Goal: Task Accomplishment & Management: Use online tool/utility

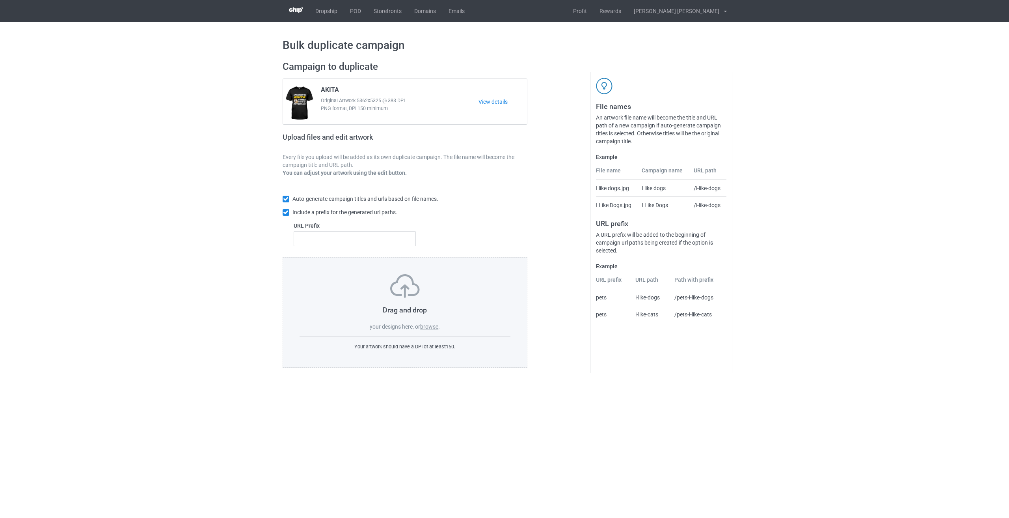
click at [434, 329] on label "browse" at bounding box center [429, 326] width 18 height 6
click at [0, 0] on input "browse" at bounding box center [0, 0] width 0 height 0
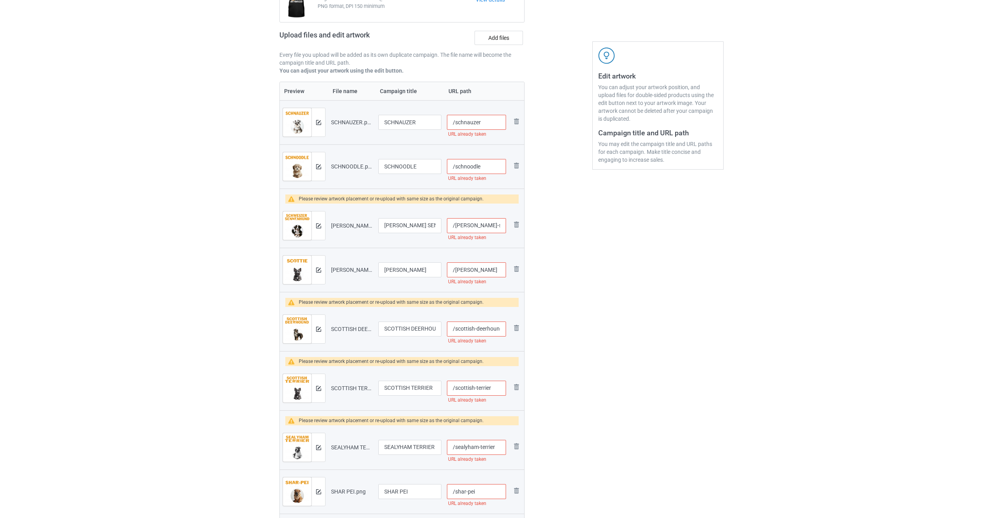
scroll to position [30, 0]
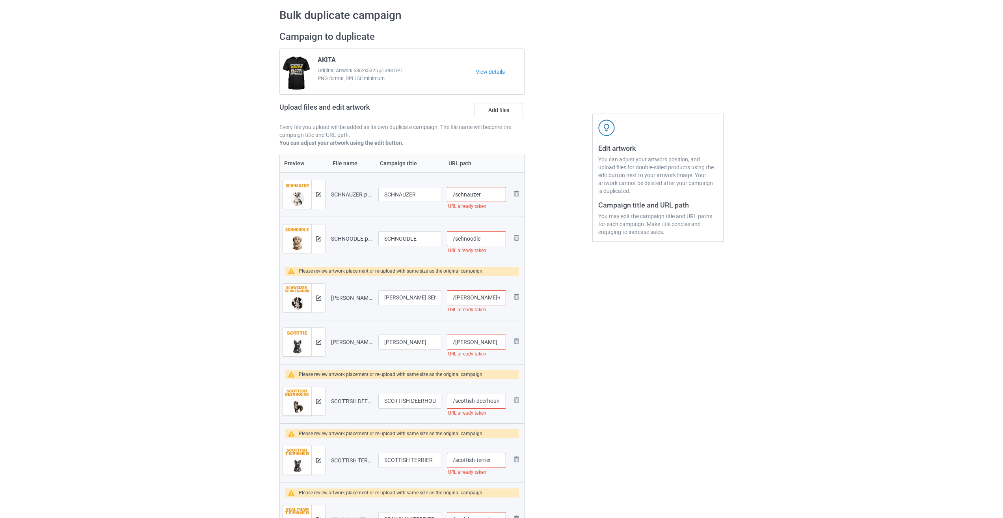
click at [494, 196] on input "/schnauzer" at bounding box center [476, 194] width 59 height 15
drag, startPoint x: 494, startPoint y: 196, endPoint x: 479, endPoint y: 196, distance: 14.6
click at [479, 196] on input "/schnauzer-rul2" at bounding box center [476, 194] width 59 height 15
type input "/schnauzer-rul2"
click at [492, 243] on input "/schnoodle" at bounding box center [476, 238] width 59 height 15
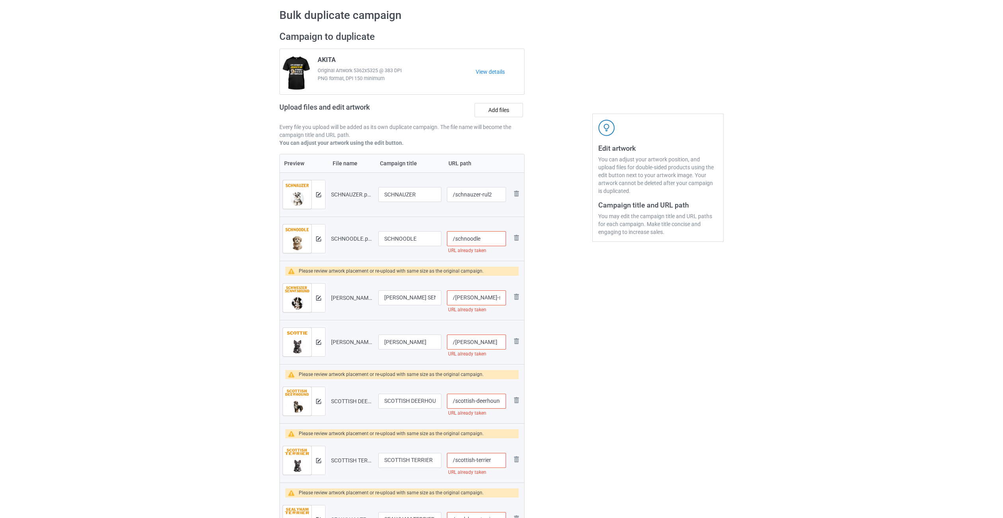
paste input "-rul2"
type input "/schnoodle-rul2"
click at [487, 298] on input "/[PERSON_NAME]-sennenhund" at bounding box center [476, 297] width 59 height 15
paste input "-rul2"
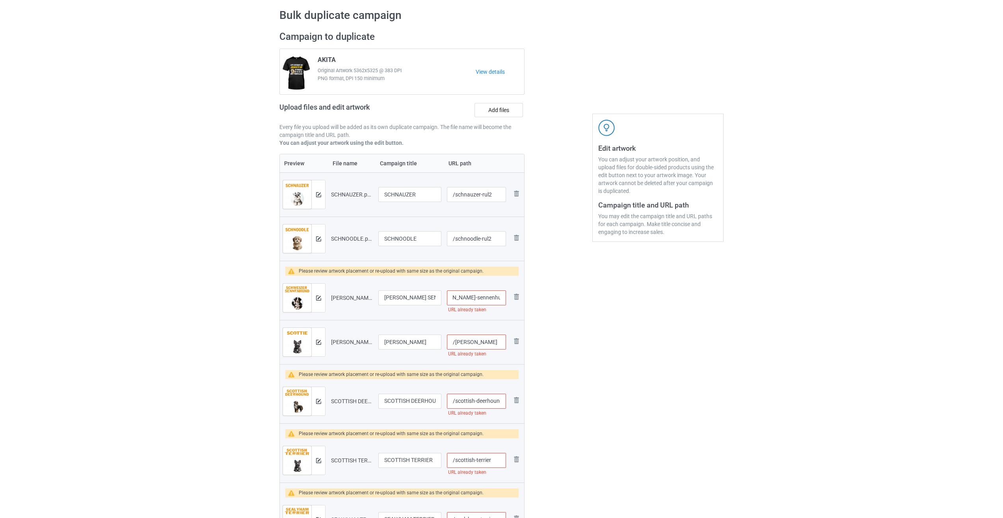
type input "/[PERSON_NAME]-sennenhund-rul2"
click at [494, 342] on input "/[PERSON_NAME]" at bounding box center [476, 341] width 59 height 15
paste input "-rul2"
type input "/[PERSON_NAME]-rul2"
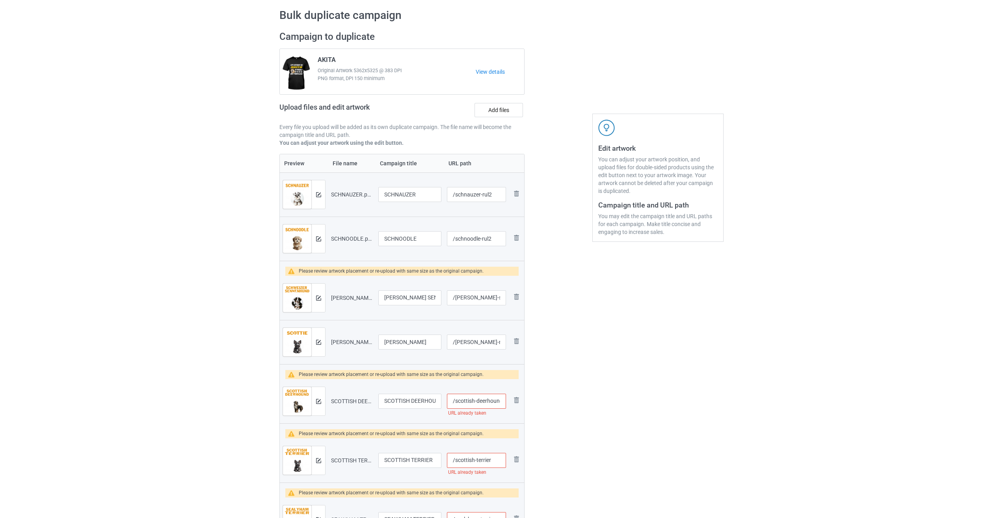
click at [490, 399] on input "/scottish-deerhound" at bounding box center [476, 401] width 59 height 15
paste input "-rul2"
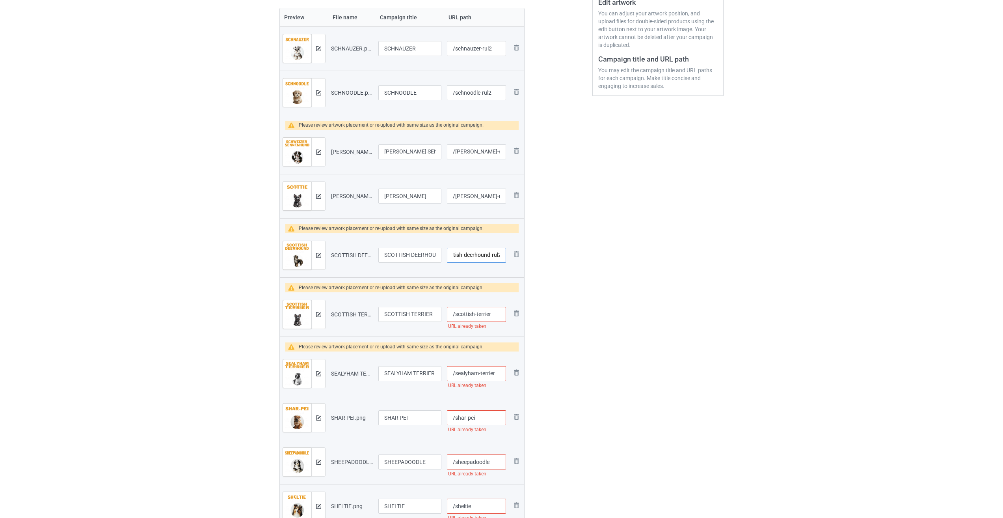
scroll to position [188, 0]
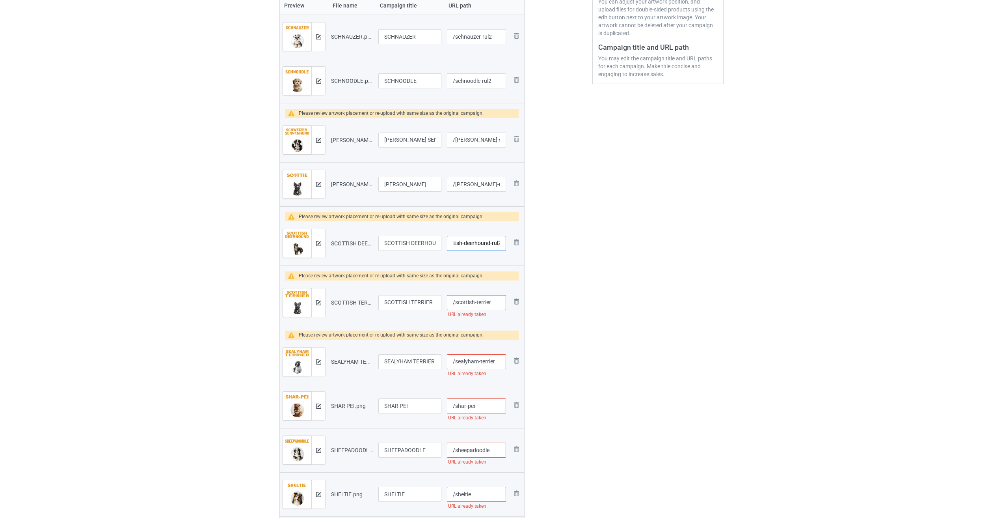
type input "/scottish-deerhound-rul2"
click at [496, 304] on input "/scottish-terrier" at bounding box center [476, 302] width 59 height 15
paste input "-rul2"
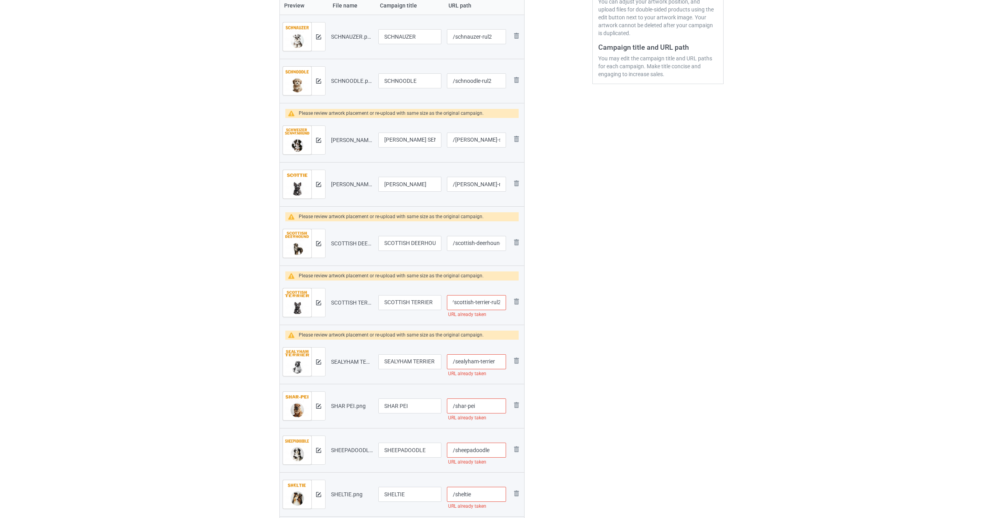
type input "/scottish-terrier-rul2"
click at [498, 362] on input "/sealyham-terrier" at bounding box center [476, 361] width 59 height 15
paste input "-rul2"
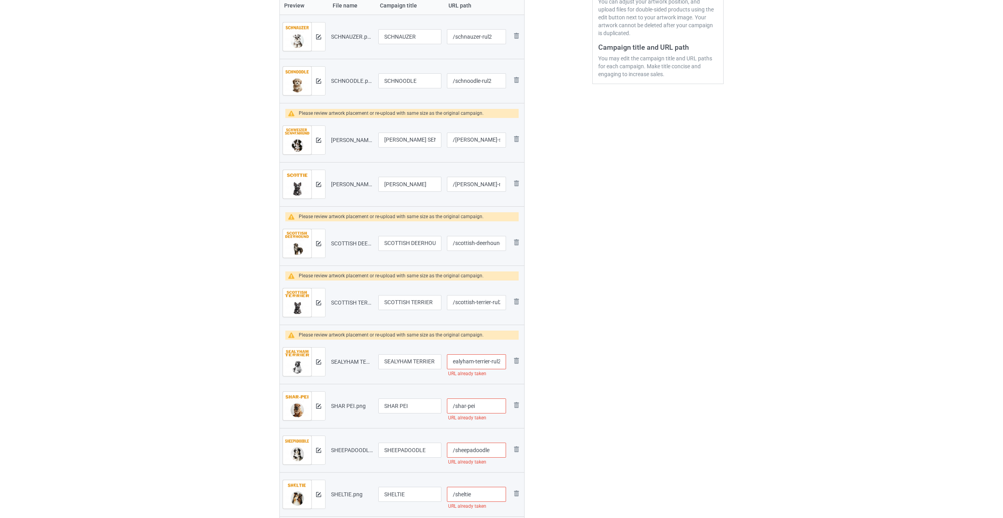
type input "/sealyham-terrier-rul2"
click at [485, 405] on input "/shar-pei" at bounding box center [476, 405] width 59 height 15
paste input "-rul2"
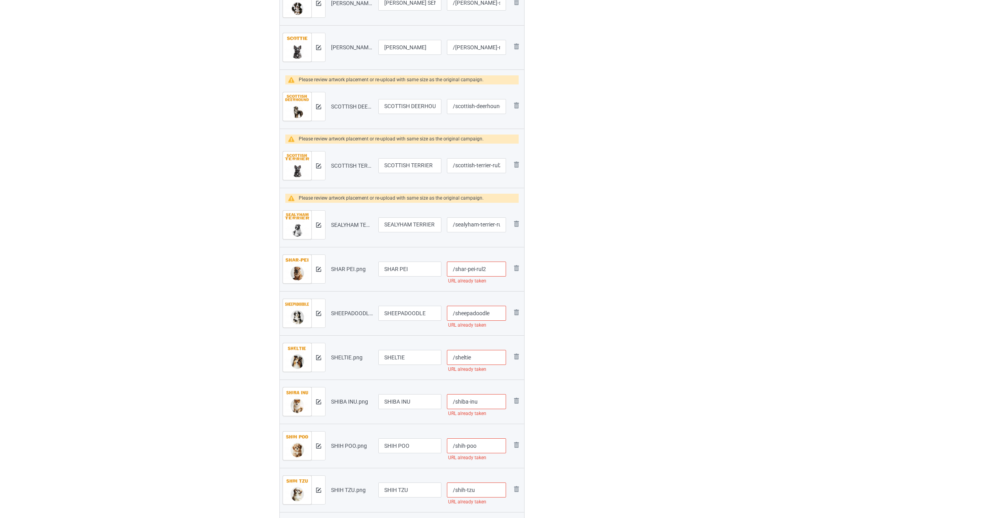
scroll to position [345, 0]
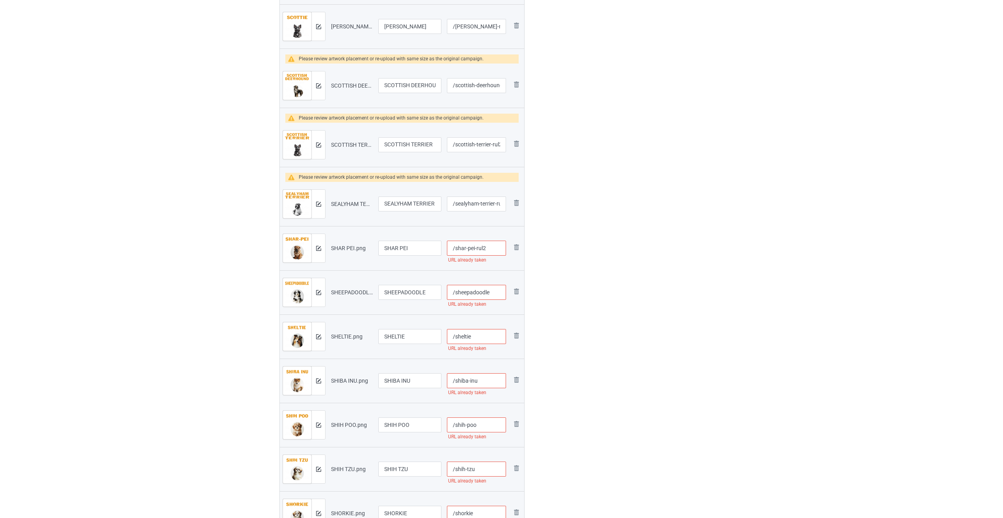
type input "/shar-pei-rul2"
click at [492, 293] on input "/sheepadoodle" at bounding box center [476, 292] width 59 height 15
paste input "-rul2"
type input "/sheepadoodle-rul2"
click at [478, 338] on input "/sheltie" at bounding box center [476, 336] width 59 height 15
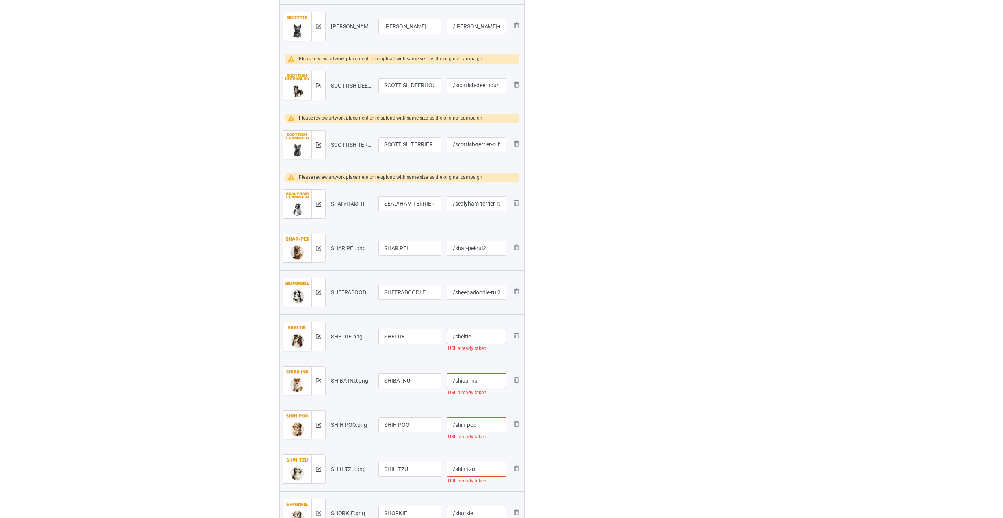
paste input "-rul2"
type input "/sheltie-rul2"
click at [492, 382] on input "/shiba-inu" at bounding box center [476, 380] width 59 height 15
paste input "-rul2"
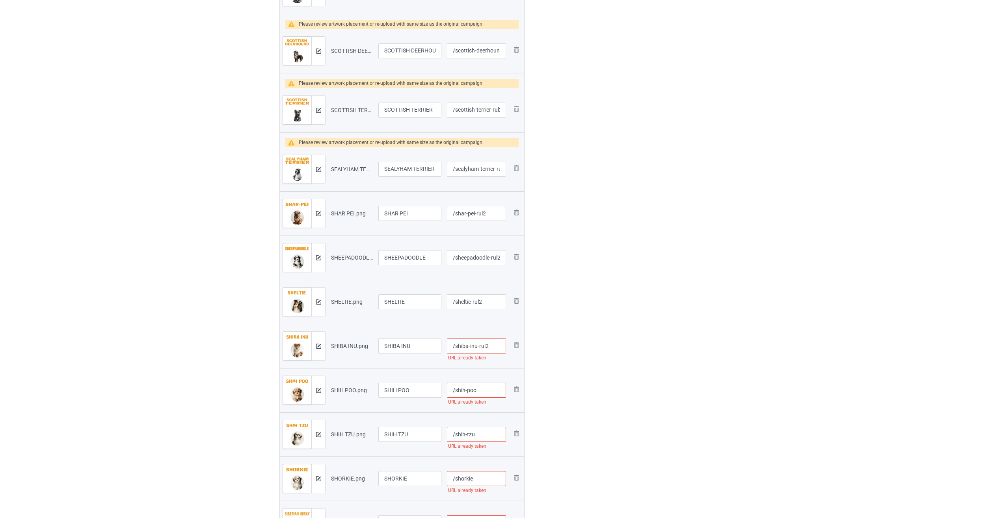
scroll to position [424, 0]
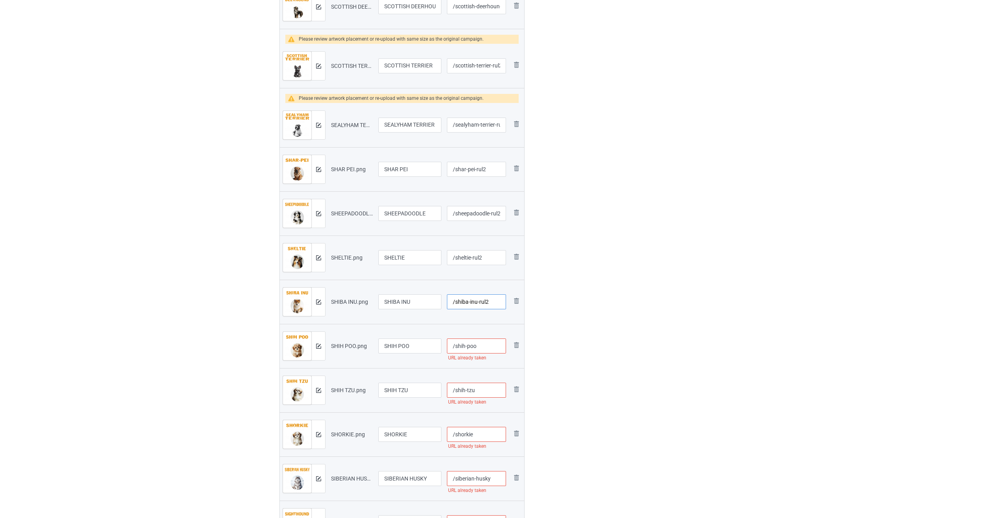
type input "/shiba-inu-rul2"
click at [480, 351] on input "/shih-poo" at bounding box center [476, 345] width 59 height 15
paste input "-rul2"
type input "/shih-poo-rul2"
click at [483, 392] on input "/shih-tzu" at bounding box center [476, 389] width 59 height 15
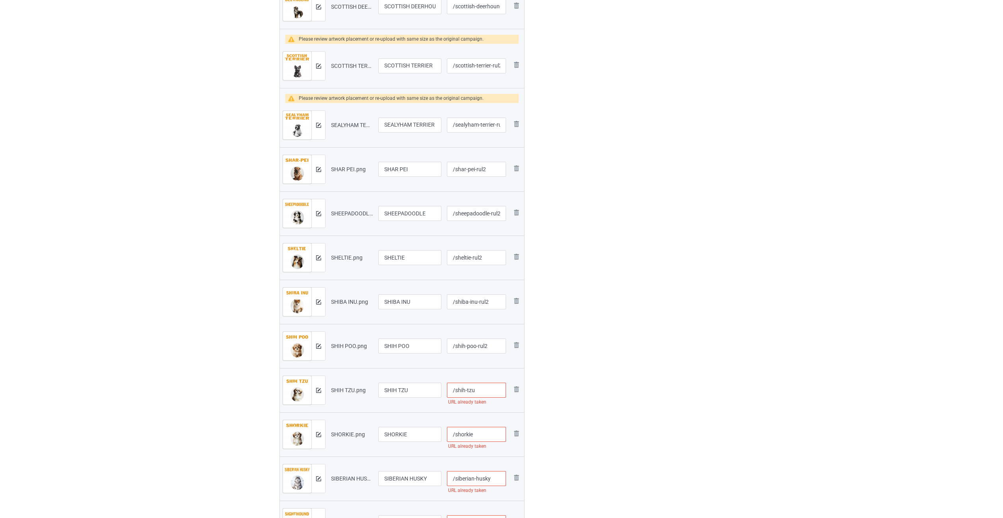
paste input "-rul2"
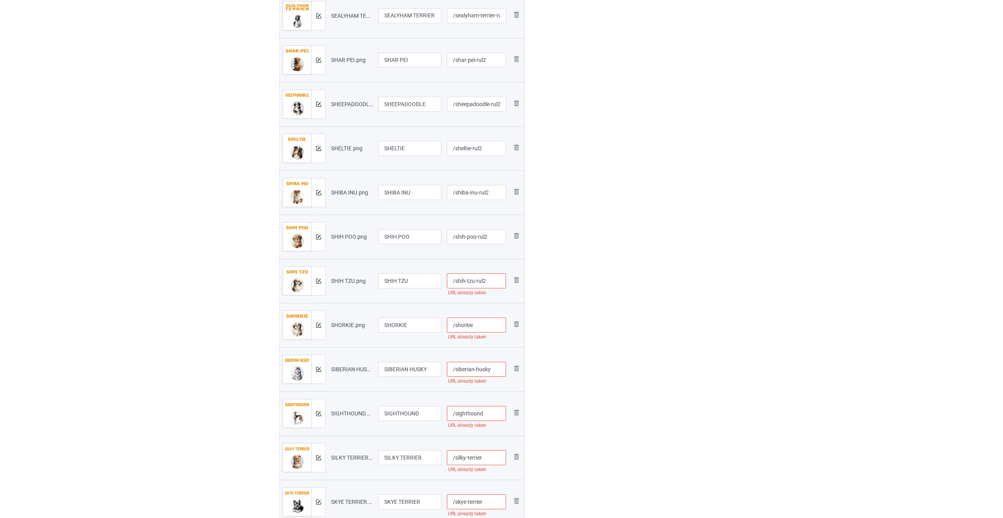
scroll to position [543, 0]
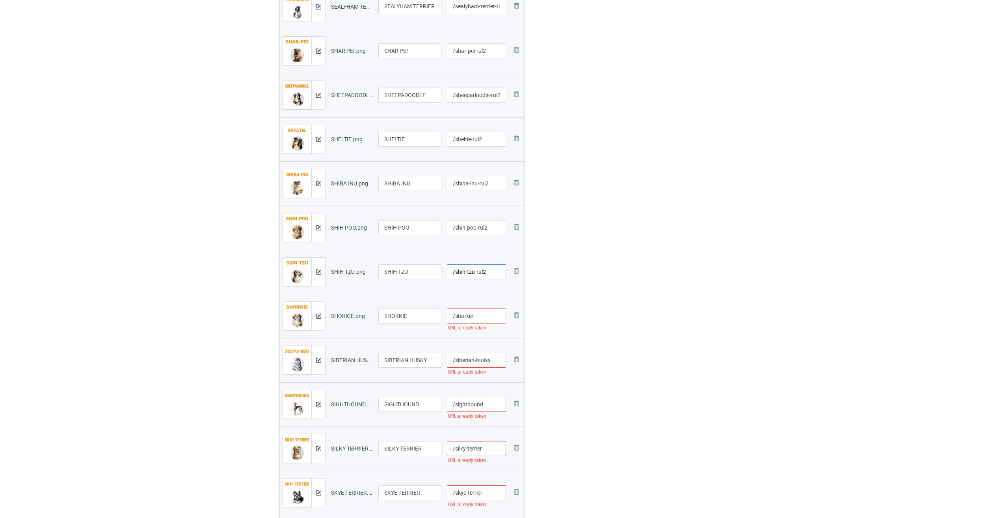
type input "/shih-tzu-rul2"
click at [480, 316] on input "/shorkie" at bounding box center [476, 315] width 59 height 15
paste input "-rul2"
type input "/shorkie-rul2"
click at [491, 359] on input "/siberian-husky" at bounding box center [476, 360] width 59 height 15
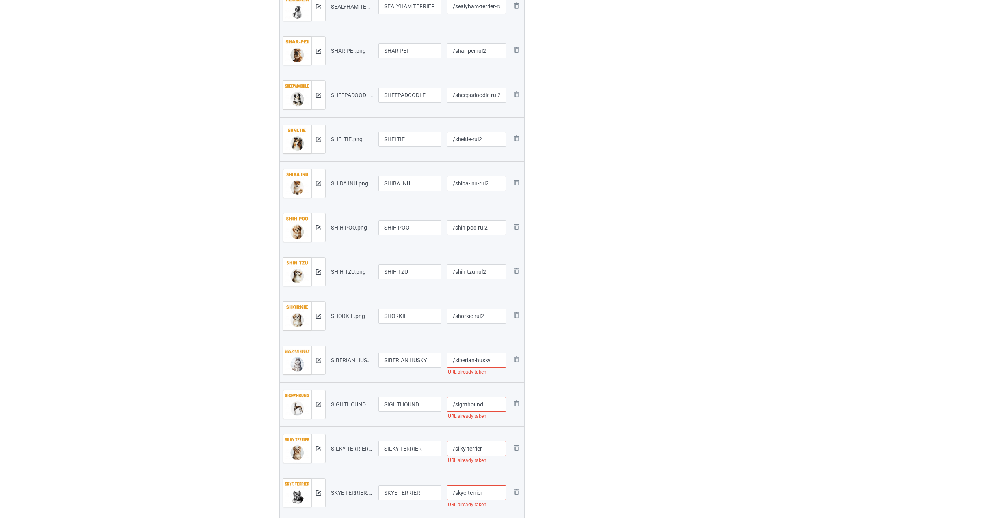
paste input "-rul2"
type input "/siberian-husky-rul2"
click at [484, 401] on input "/sighthound" at bounding box center [476, 404] width 59 height 15
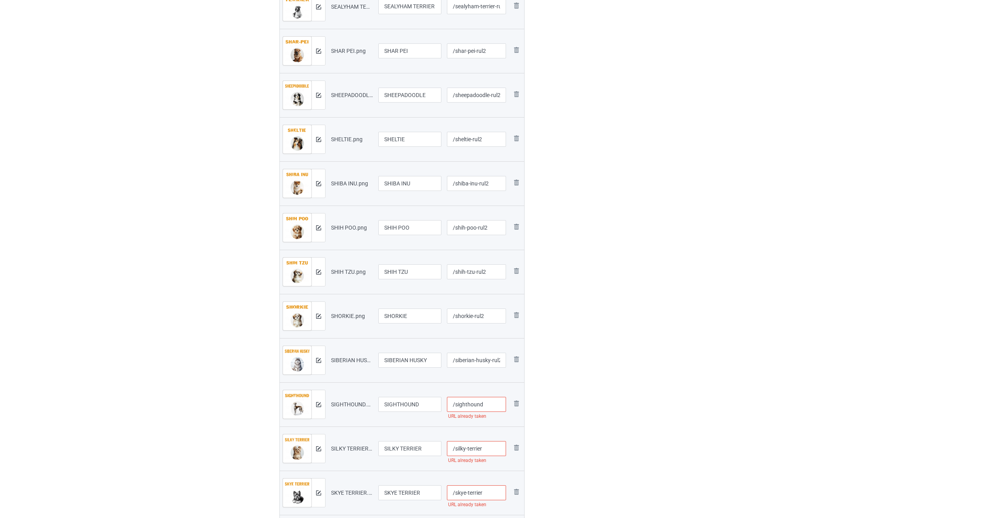
paste input "-rul2"
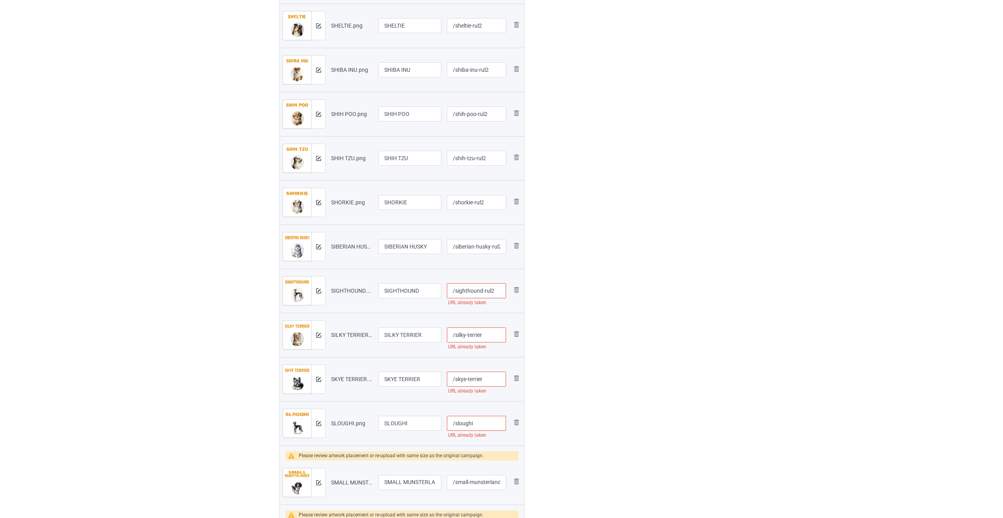
scroll to position [661, 0]
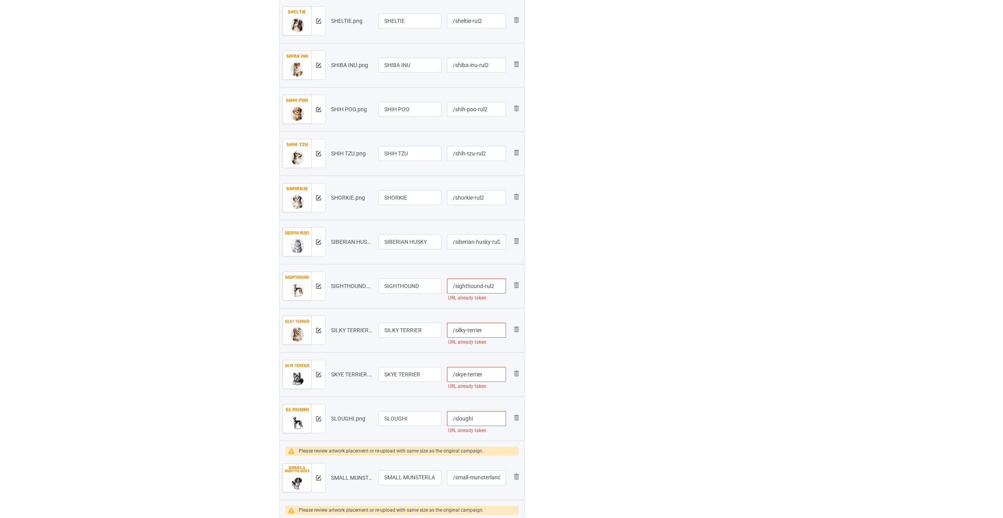
type input "/sighthound-rul2"
click at [493, 333] on input "/silky-terrier" at bounding box center [476, 330] width 59 height 15
paste input "-rul2"
type input "/silky-terrier-rul2"
click at [488, 373] on input "/skye-terrier" at bounding box center [476, 374] width 59 height 15
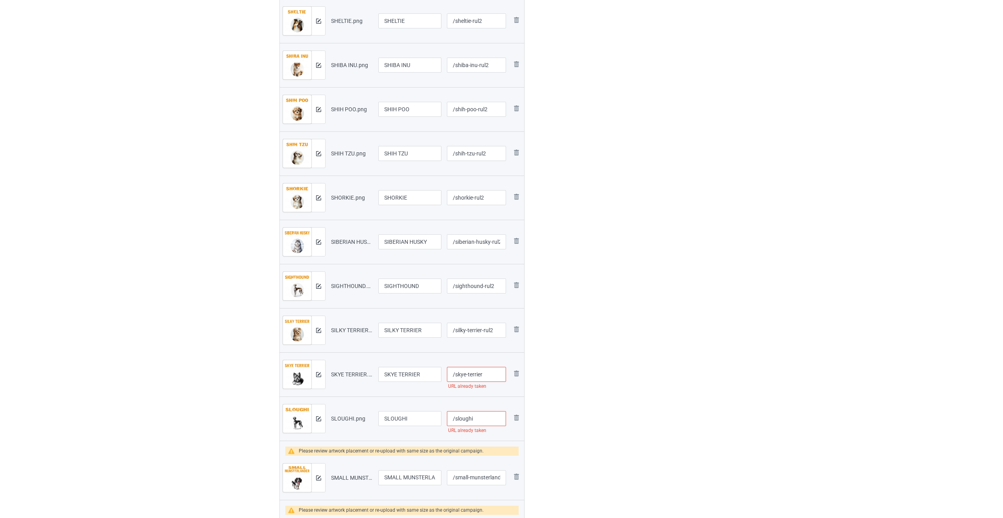
paste input "-rul2"
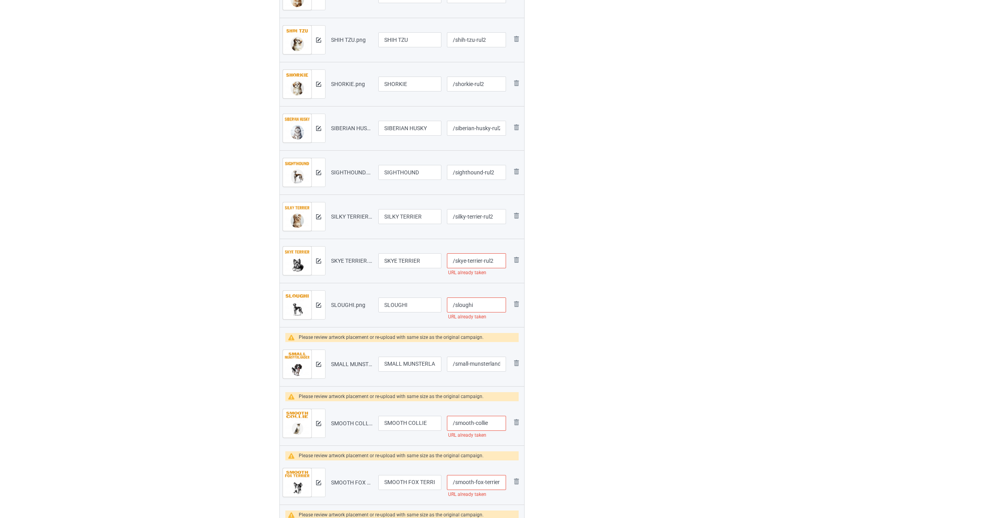
scroll to position [779, 0]
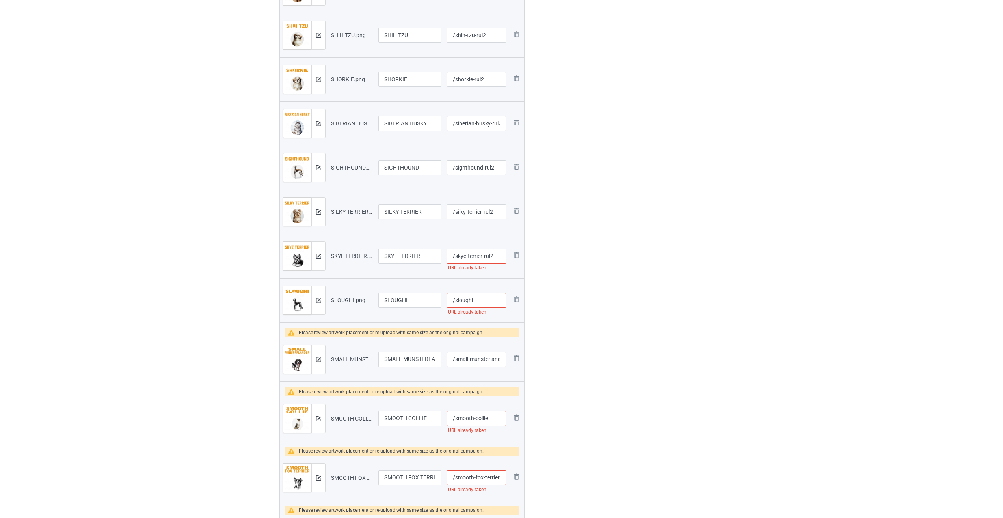
type input "/skye-terrier-rul2"
click at [485, 304] on input "/sloughi" at bounding box center [476, 300] width 59 height 15
paste input "-rul2"
type input "/sloughi-rul2"
click at [487, 359] on input "/small-munsterlander" at bounding box center [476, 359] width 59 height 15
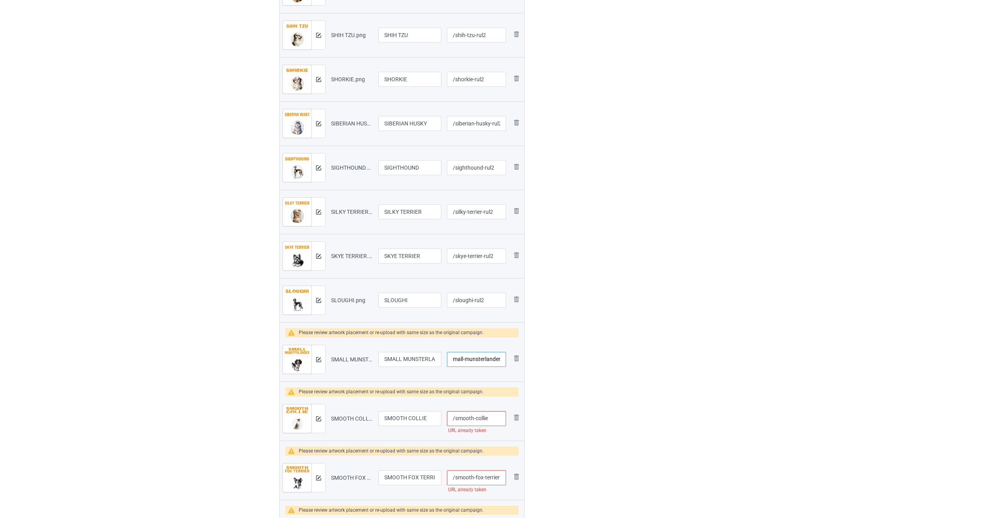
paste input "-rul2"
type input "/small-munsterlander-rul2"
click at [492, 419] on input "/smooth-collie" at bounding box center [476, 418] width 59 height 15
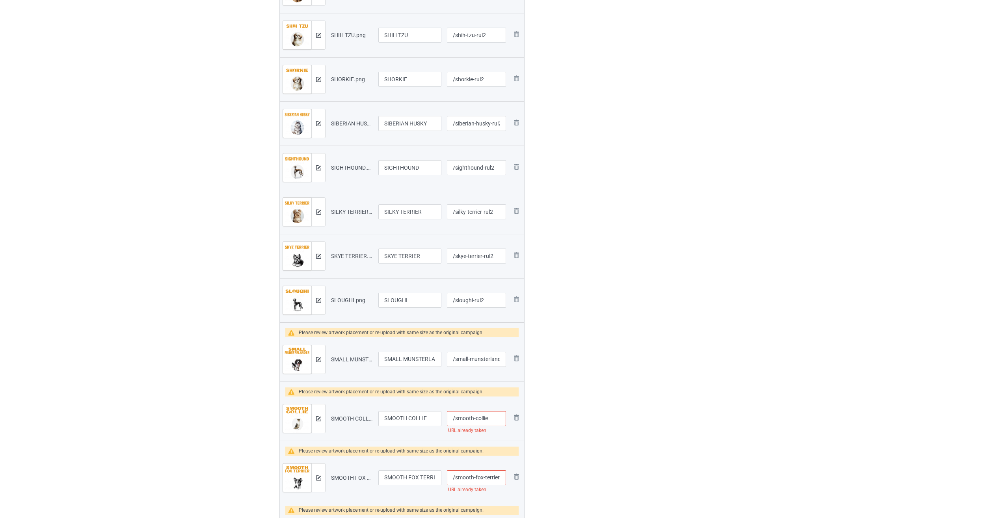
paste input "-rul2"
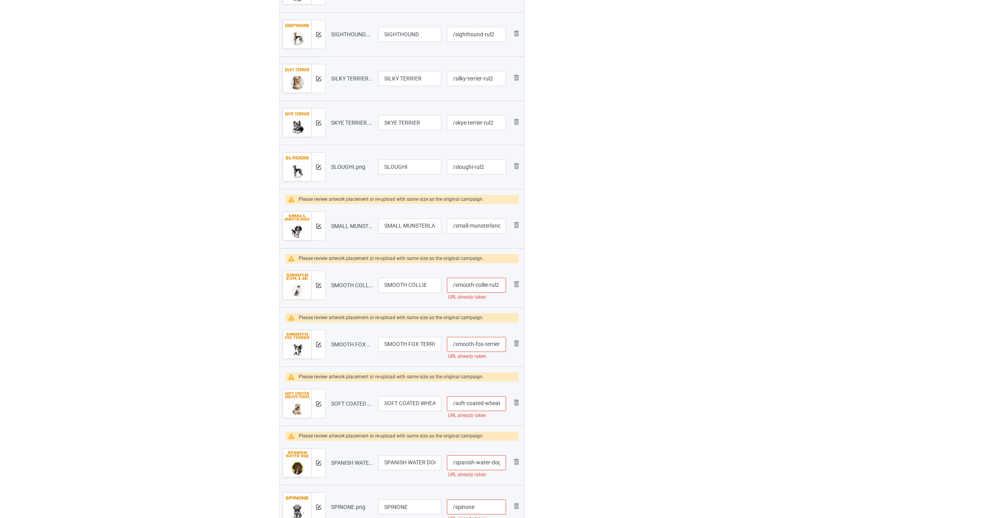
scroll to position [937, 0]
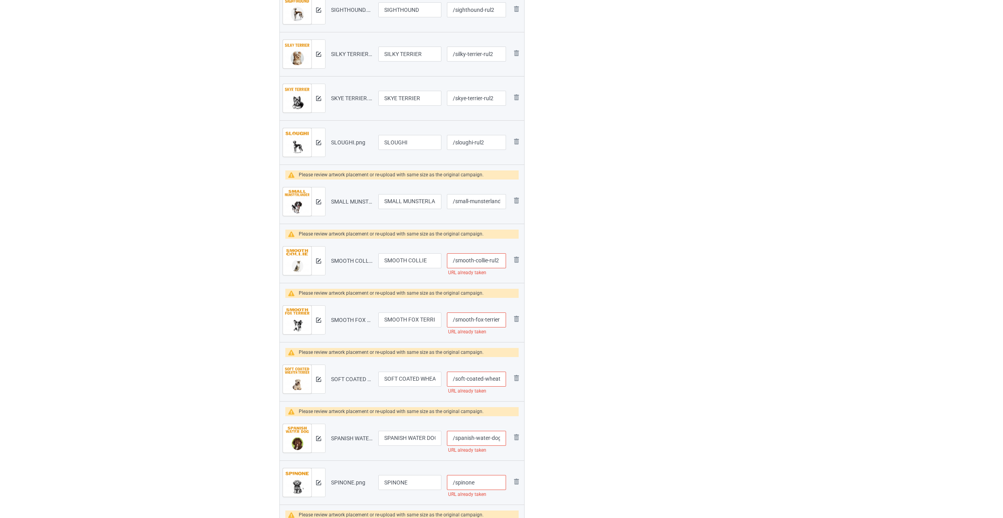
type input "/smooth-collie-rul2"
click at [476, 321] on input "/smooth-fox-terrier" at bounding box center [476, 319] width 59 height 15
paste input "-rul2"
type input "/smooth-fox-terrier-rul2"
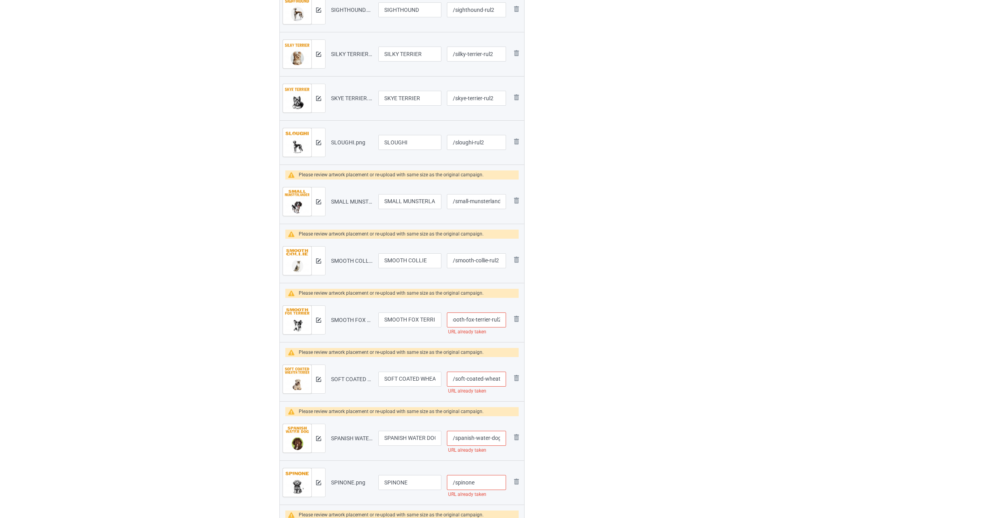
scroll to position [0, 0]
click at [485, 381] on input "/soft-coated-wheaten-terrier" at bounding box center [476, 378] width 59 height 15
paste input "-rul2"
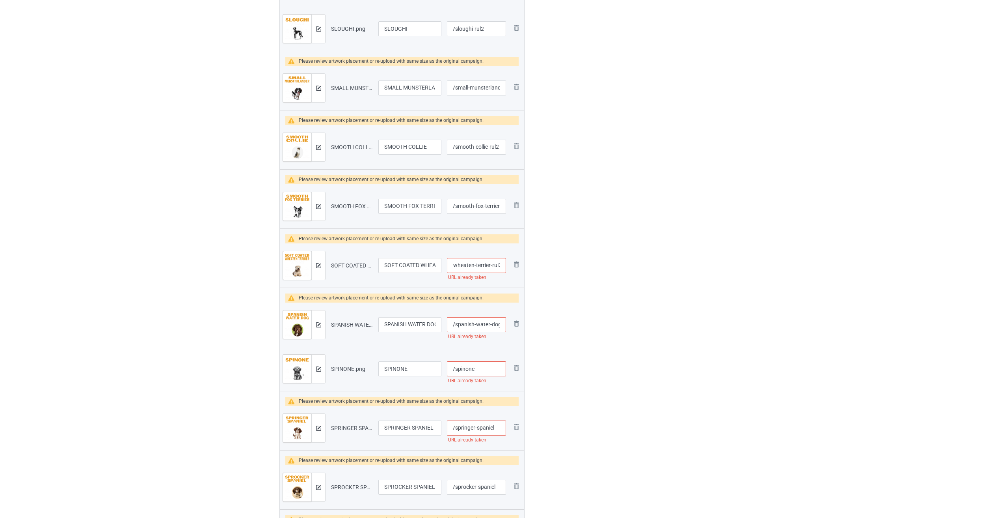
scroll to position [1055, 0]
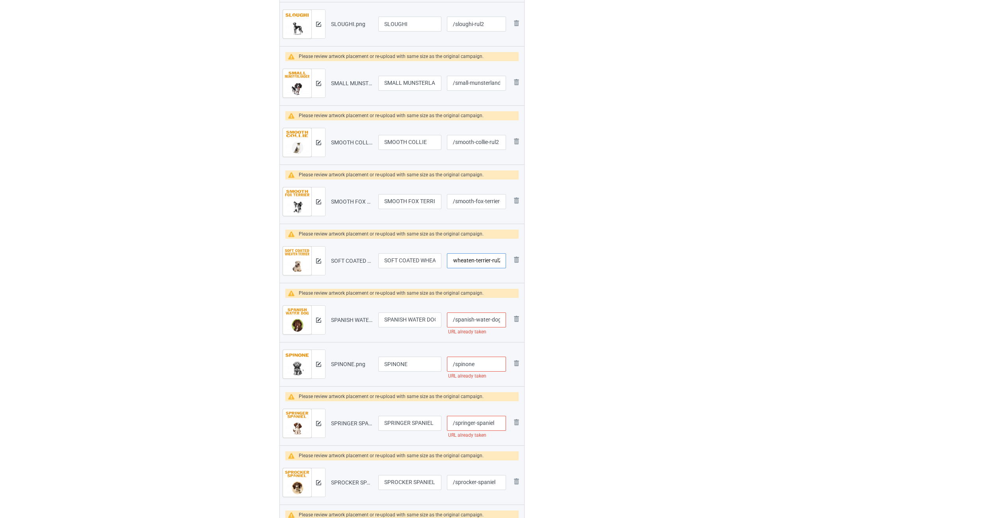
type input "/soft-coated-wheaten-terrier-rul2"
click at [482, 319] on input "/spanish-water-dog" at bounding box center [476, 319] width 59 height 15
paste input "-rul2"
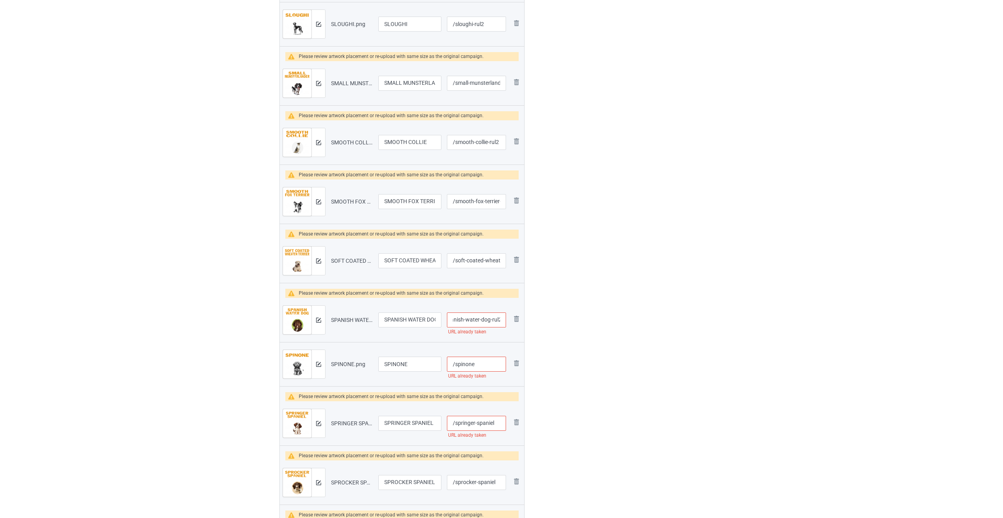
type input "/spanish-water-dog-rul2"
click at [484, 364] on input "/spinone" at bounding box center [476, 363] width 59 height 15
paste input "-rul2"
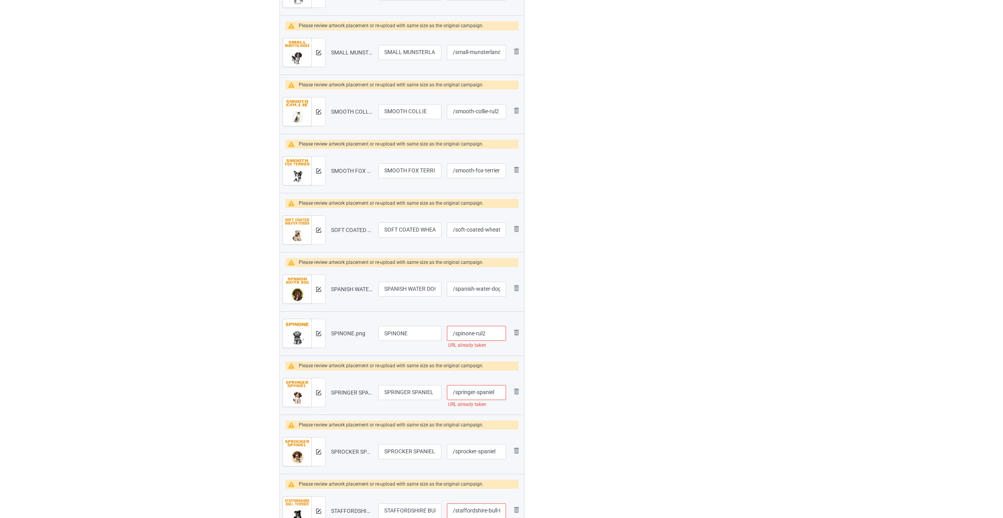
scroll to position [1213, 0]
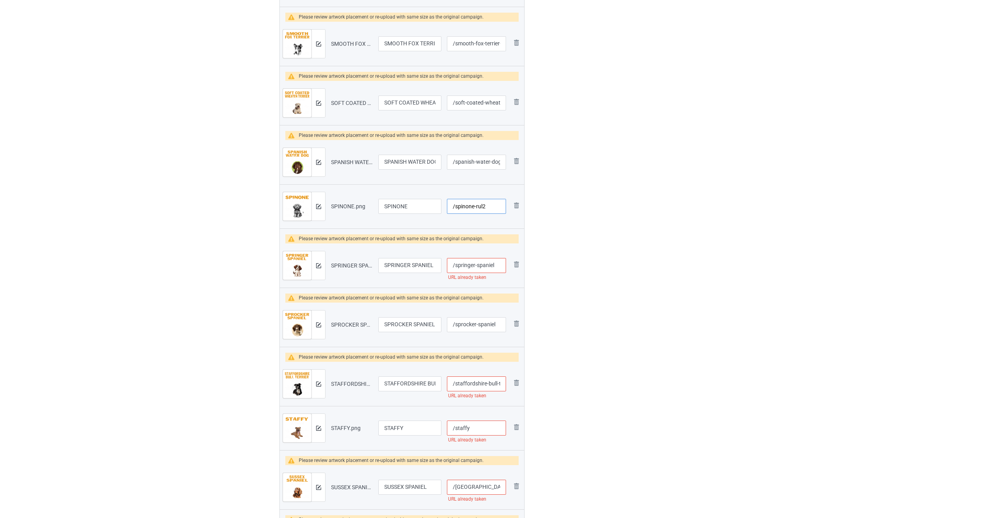
type input "/spinone-rul2"
click at [498, 268] on input "/springer-spaniel" at bounding box center [476, 265] width 59 height 15
paste input "-rul2"
type input "/springer-spaniel-rul2"
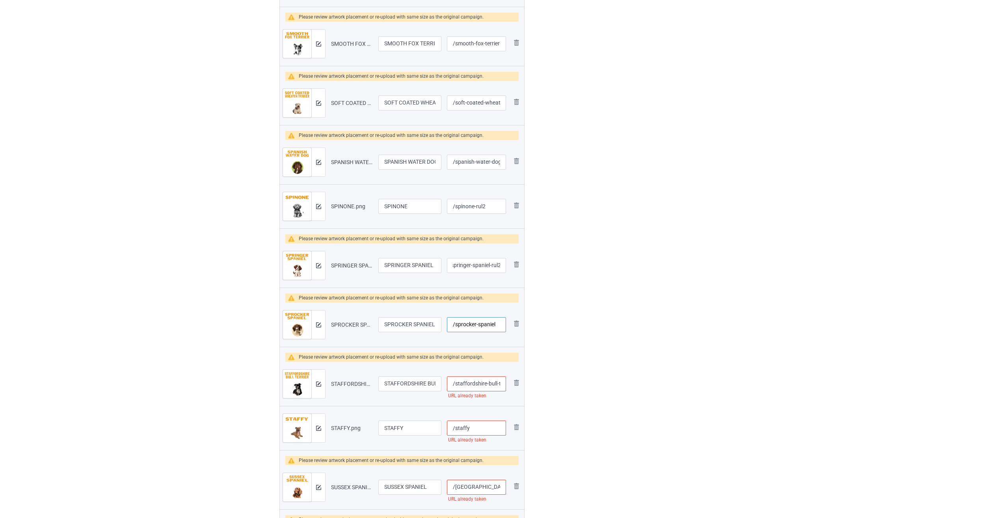
click at [502, 329] on input "/sprocker-spaniel" at bounding box center [476, 324] width 59 height 15
paste input "-rul2"
type input "/sprocker-spaniel-rul2"
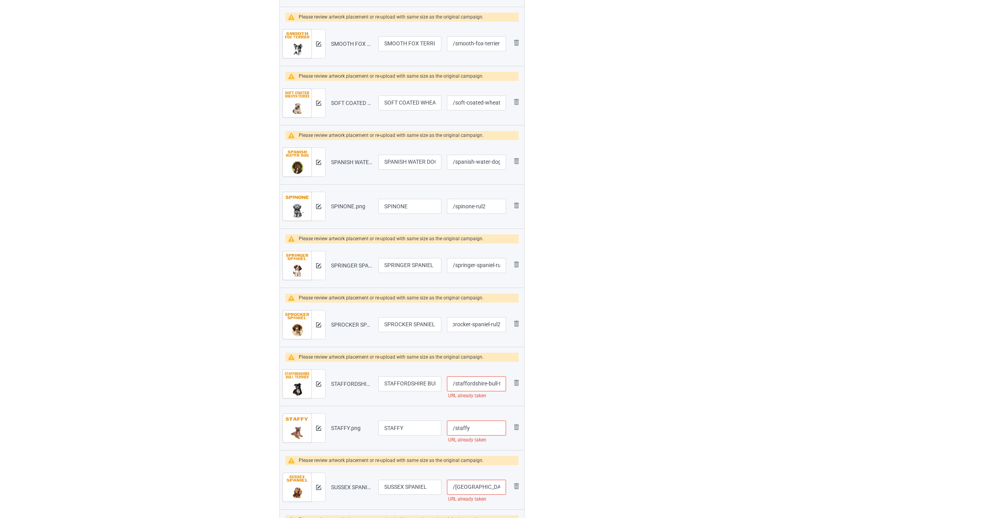
click at [483, 385] on input "/staffordshire-bull-terrier" at bounding box center [476, 383] width 59 height 15
paste input "-rul2"
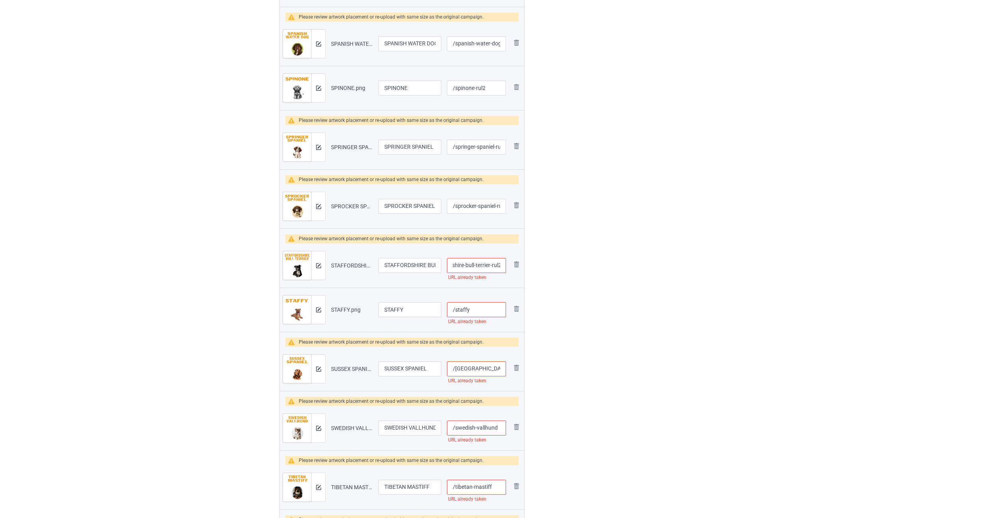
type input "/staffordshire-bull-terrier-rul2"
click at [481, 311] on input "/staffy" at bounding box center [476, 309] width 59 height 15
paste input "-rul2"
type input "/staffy-rul2"
click at [494, 368] on input "/[GEOGRAPHIC_DATA]-spaniel" at bounding box center [476, 368] width 59 height 15
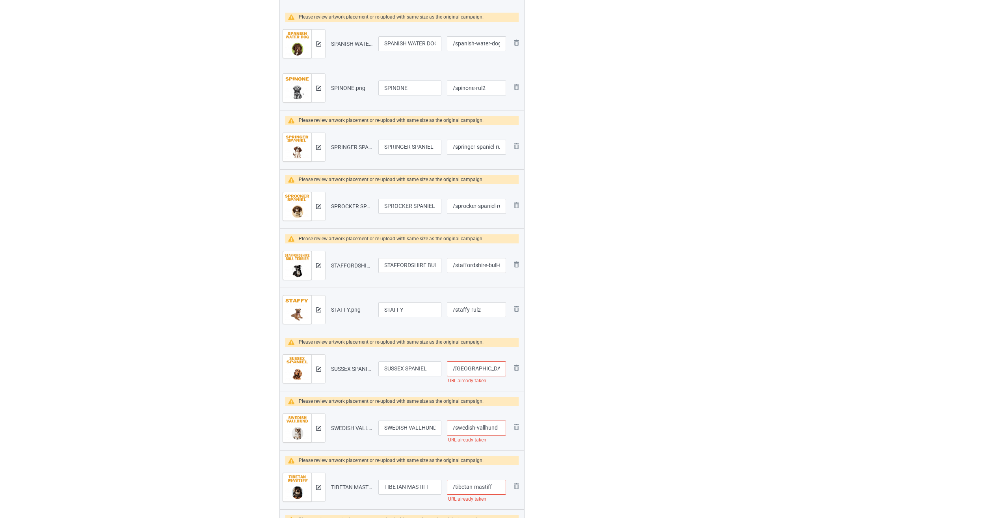
paste input "-rul2"
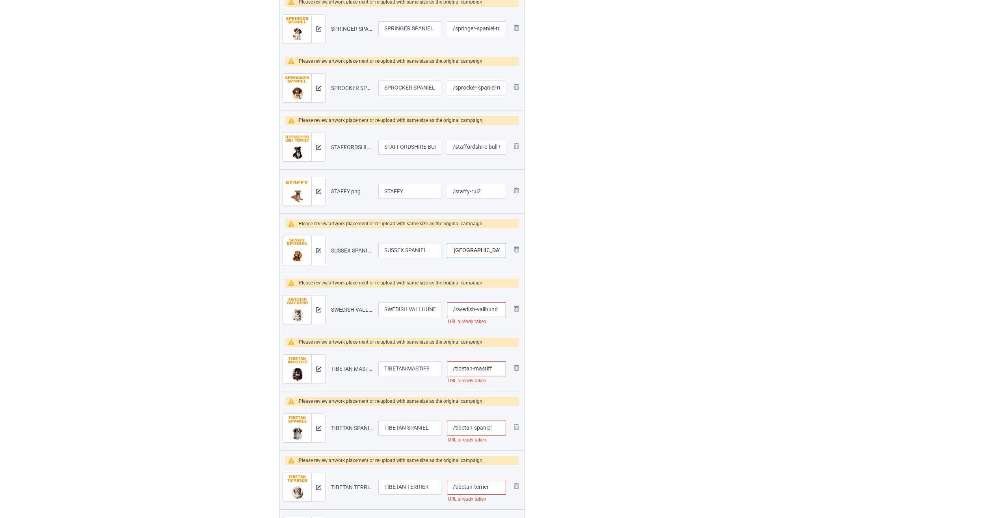
type input "/[GEOGRAPHIC_DATA]-spaniel-rul2"
click at [481, 312] on input "/swedish-vallhund" at bounding box center [476, 309] width 59 height 15
paste input "-rul2"
type input "/swedish-vallhund-rul2"
click at [492, 367] on input "/tibetan-mastiff" at bounding box center [476, 368] width 59 height 15
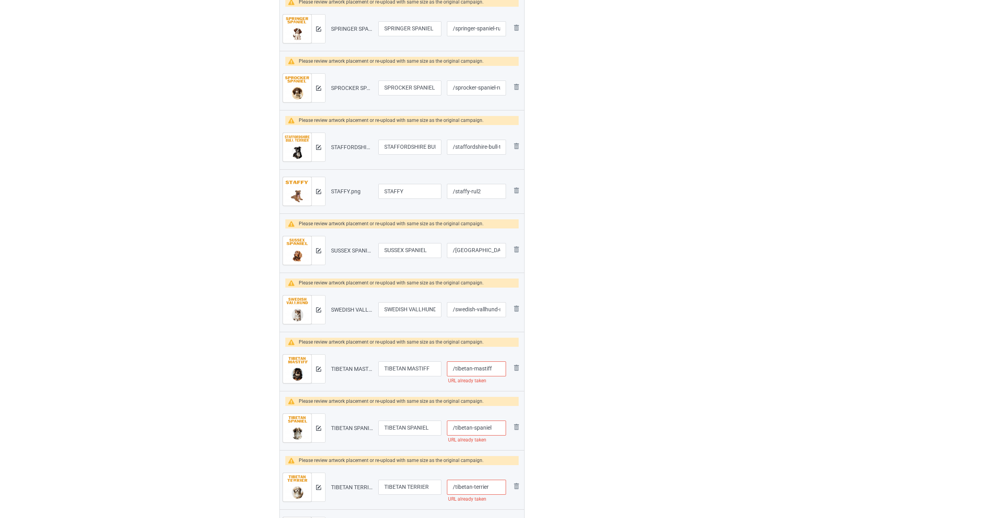
paste
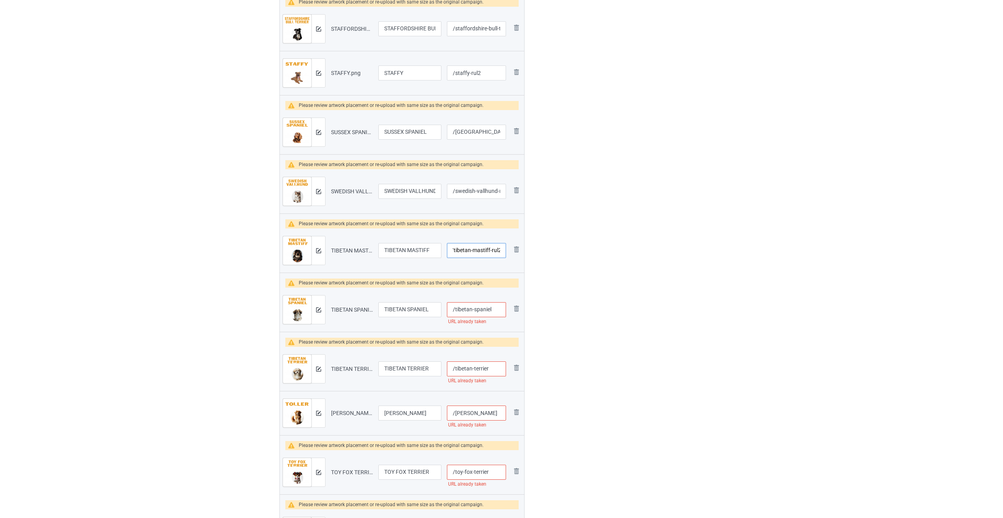
type input "/tibetan-mastiff-rul2"
click at [499, 312] on input "/tibetan-spaniel" at bounding box center [476, 309] width 59 height 15
type input "/tibetan-spaniel-rul2"
click at [491, 370] on input "/tibetan-terrier" at bounding box center [476, 368] width 59 height 15
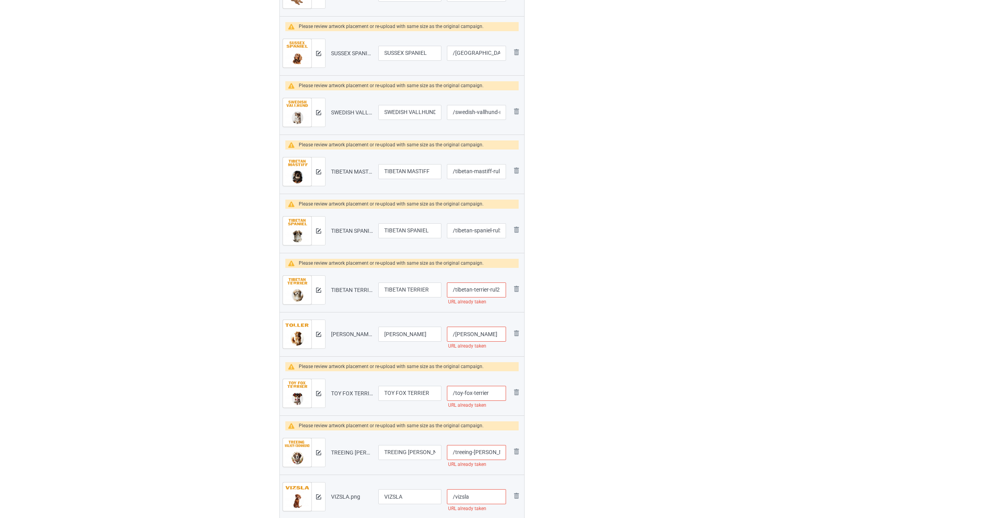
type input "/tibetan-terrier-rul2"
click at [483, 333] on input "/[PERSON_NAME]" at bounding box center [476, 333] width 59 height 15
type input "/[PERSON_NAME]-rul2"
click at [490, 395] on input "/toy-fox-terrier" at bounding box center [476, 393] width 59 height 15
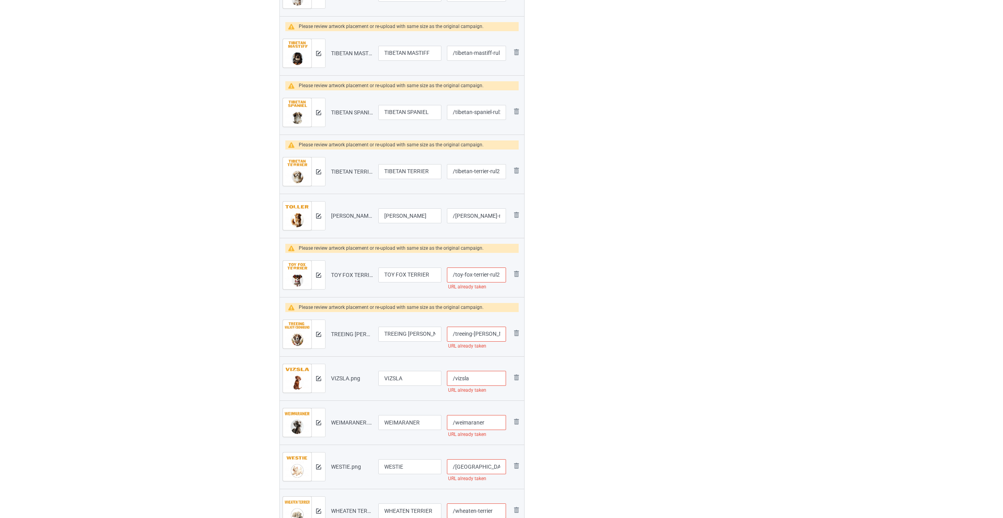
type input "/toy-fox-terrier-rul2"
click at [485, 333] on input "/treeing-[PERSON_NAME]-coonhound" at bounding box center [476, 333] width 59 height 15
type input "/treeing-[PERSON_NAME]-coonhound-rul2"
click at [486, 374] on input "/vizsla" at bounding box center [476, 378] width 59 height 15
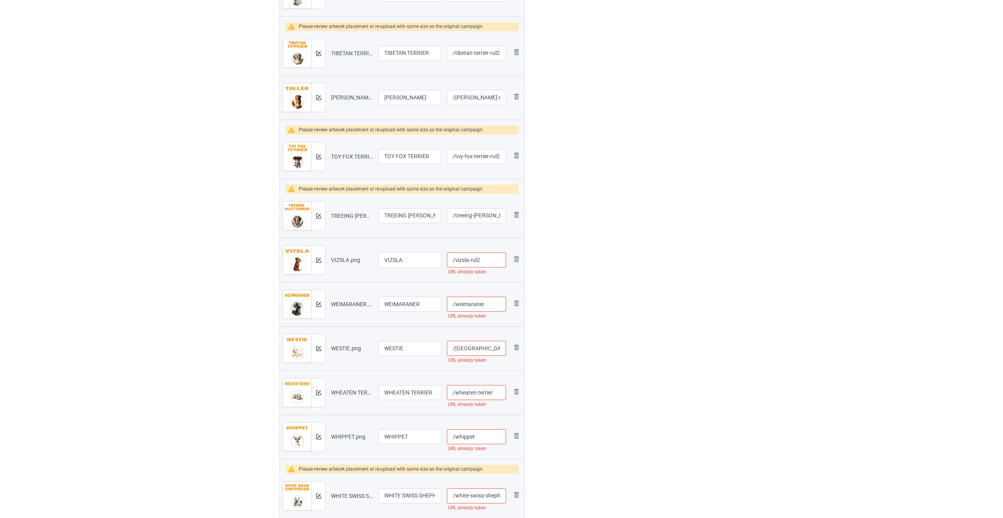
type input "/vizsla-rul2"
click at [491, 304] on input "/weimaraner" at bounding box center [476, 304] width 59 height 15
type input "/weimaraner-rul2"
click at [489, 347] on input "/[GEOGRAPHIC_DATA]" at bounding box center [476, 348] width 59 height 15
type input "/westie-rul2"
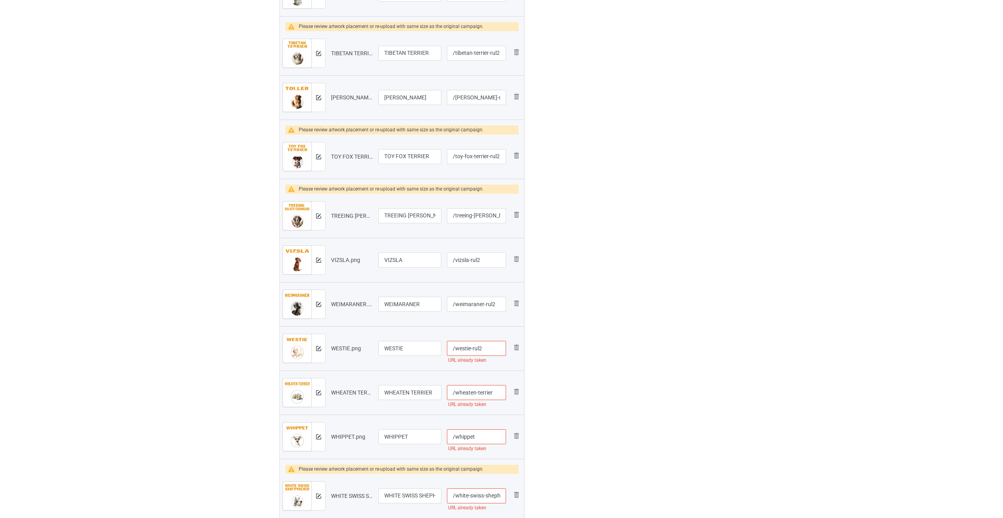
click at [495, 396] on input "/wheaten-terrier" at bounding box center [476, 392] width 59 height 15
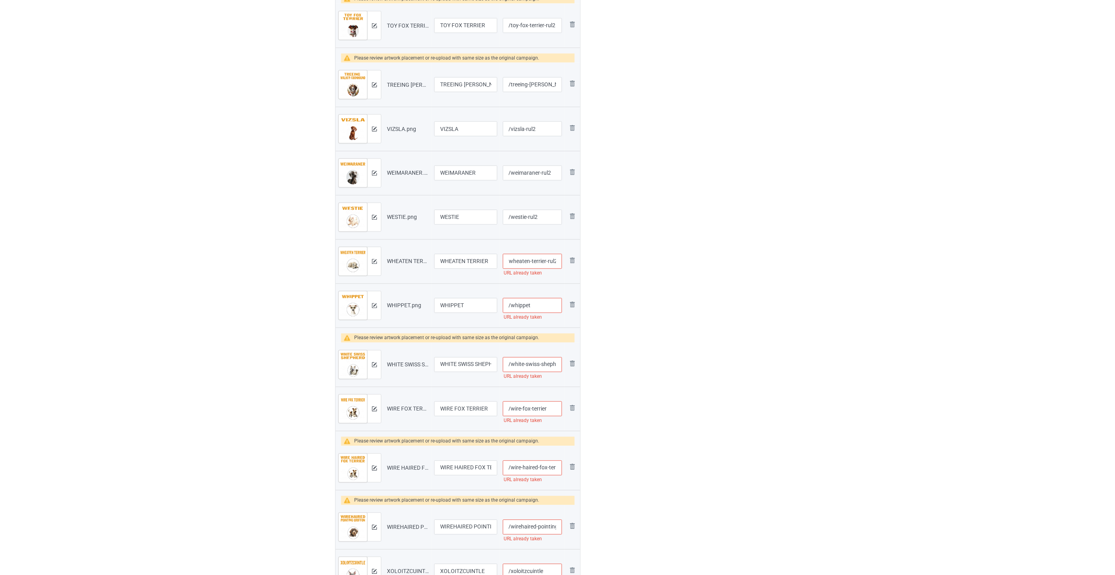
type input "/wheaten-terrier-rul2"
click at [537, 310] on input "/whippet" at bounding box center [532, 305] width 59 height 15
type input "/whippet-rul2"
click at [542, 363] on input "/white-swiss-shepherd" at bounding box center [532, 364] width 59 height 15
type input "/white-swiss-shepherd-rul2"
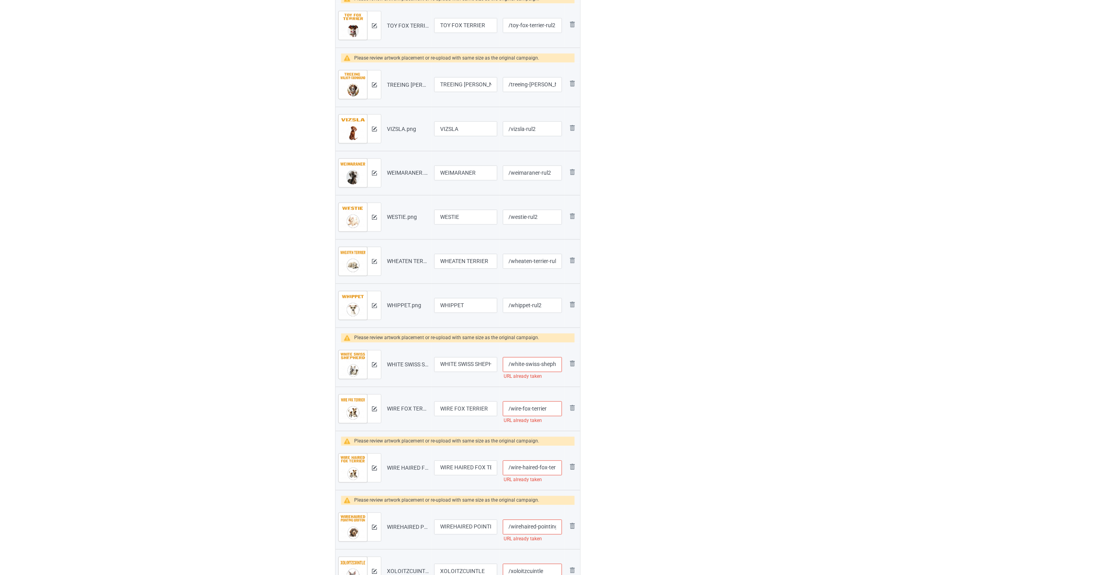
click at [551, 407] on input "/wire-fox-terrier" at bounding box center [532, 408] width 59 height 15
type input "/wire-fox-terrier-rul2"
click at [534, 469] on input "/wire-haired-fox-terrier" at bounding box center [532, 468] width 59 height 15
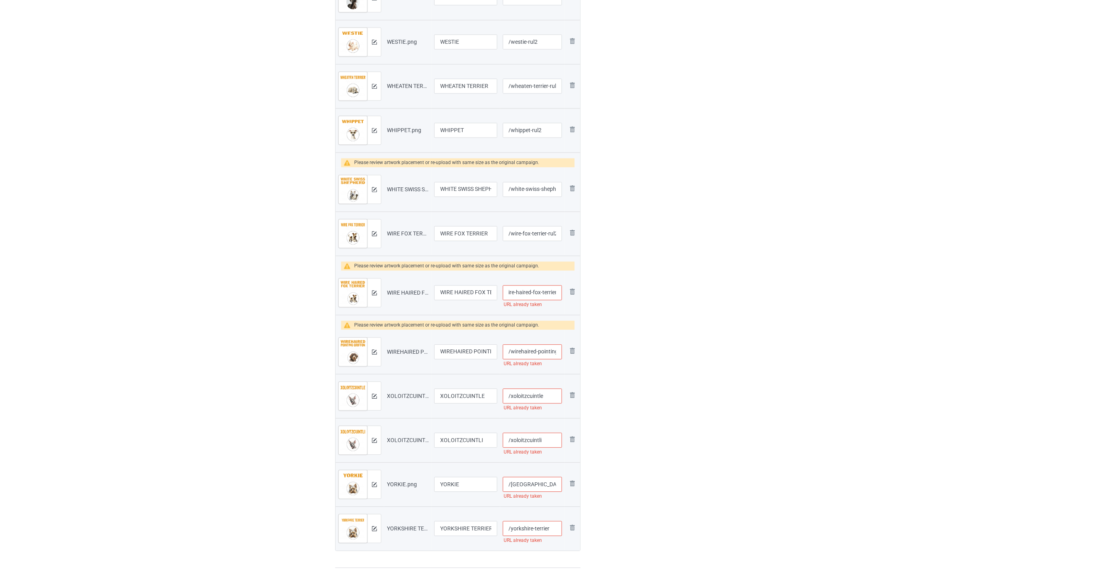
click at [530, 355] on input "/wirehaired-pointing-griffon" at bounding box center [532, 351] width 59 height 15
type input "/wirehaired-pointing-griffon-rul2"
click at [540, 293] on input "/wire-haired-fox-terrier" at bounding box center [532, 292] width 59 height 15
type input "/wire-haired-fox-terrier-rul2"
click at [551, 395] on input "/xoloitzcuintle" at bounding box center [532, 395] width 59 height 15
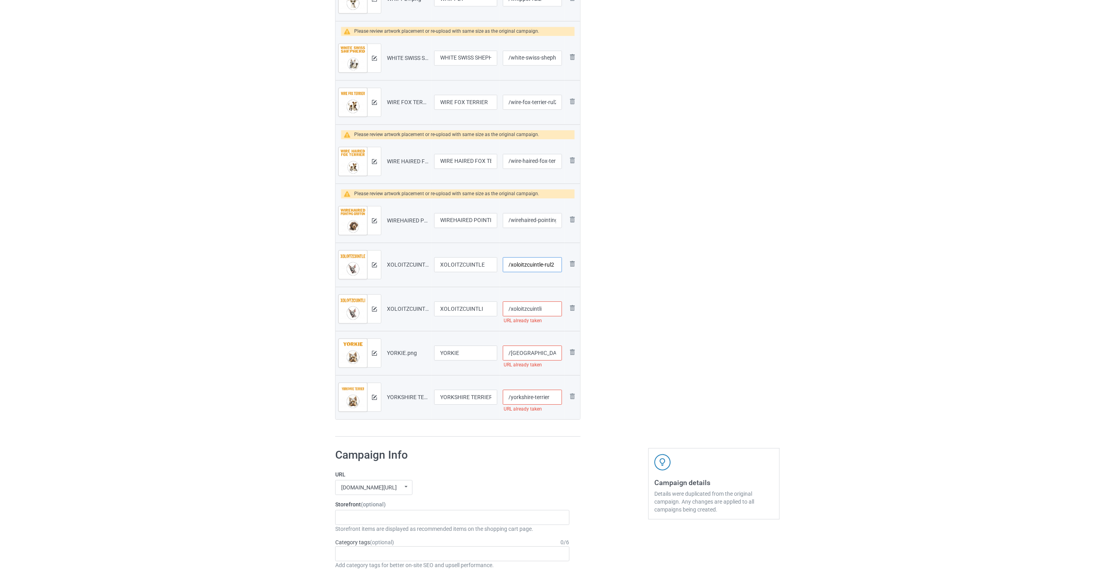
type input "/xoloitzcuintle-rul2"
click at [546, 310] on input "/xoloitzcuintli" at bounding box center [532, 308] width 59 height 15
type input "/xoloitzcuintli-rul2"
click at [539, 359] on input "/[GEOGRAPHIC_DATA]" at bounding box center [532, 352] width 59 height 15
type input "/yorkie-rul2"
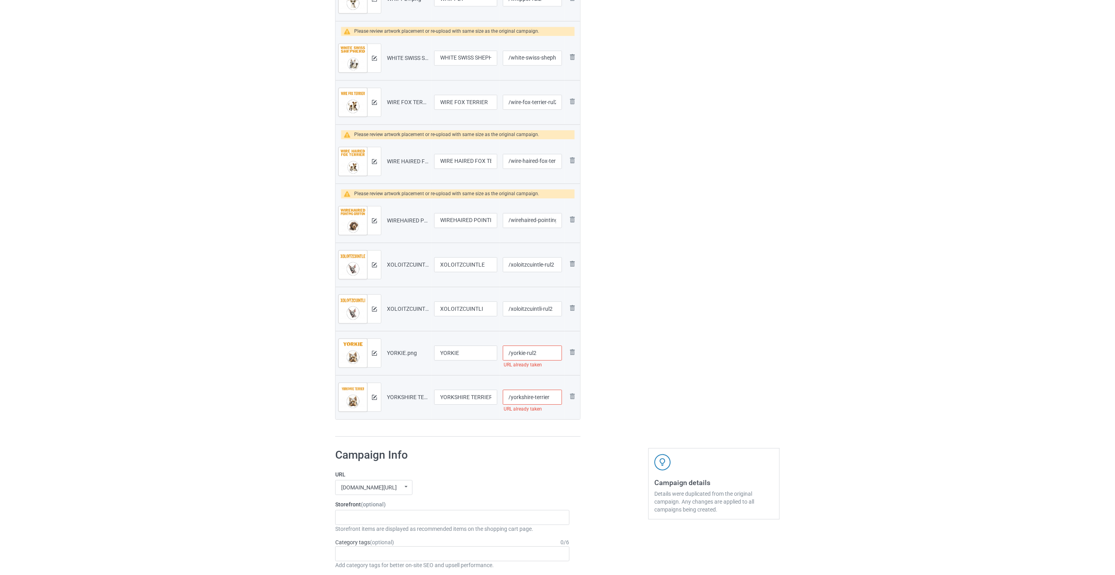
click at [550, 397] on input "/yorkshire-terrier" at bounding box center [532, 397] width 59 height 15
type input "/yorkshire-terrier-rul2"
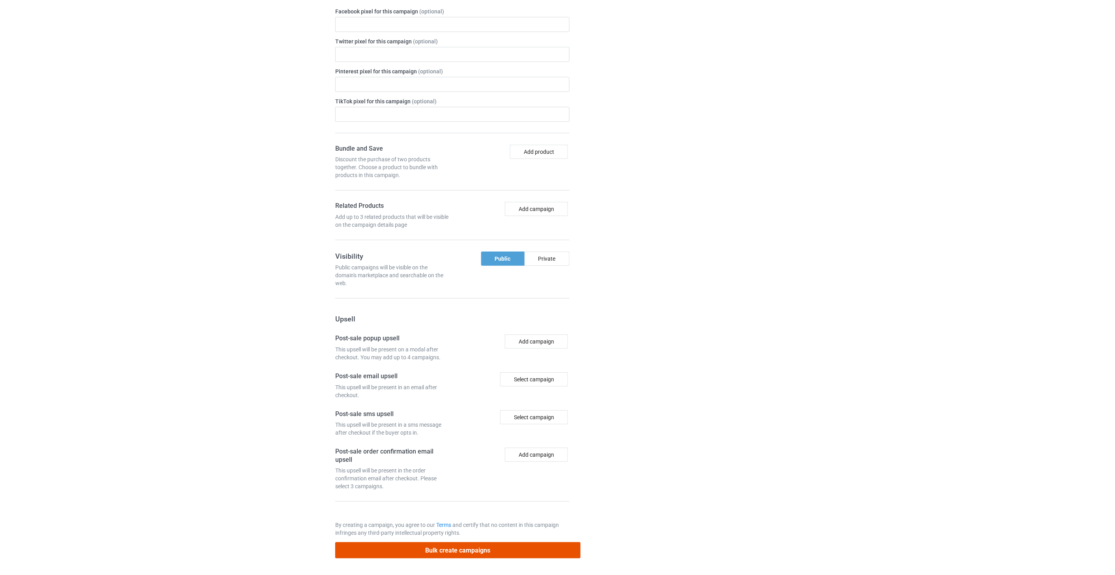
click at [470, 517] on button "Bulk create campaigns" at bounding box center [457, 550] width 245 height 16
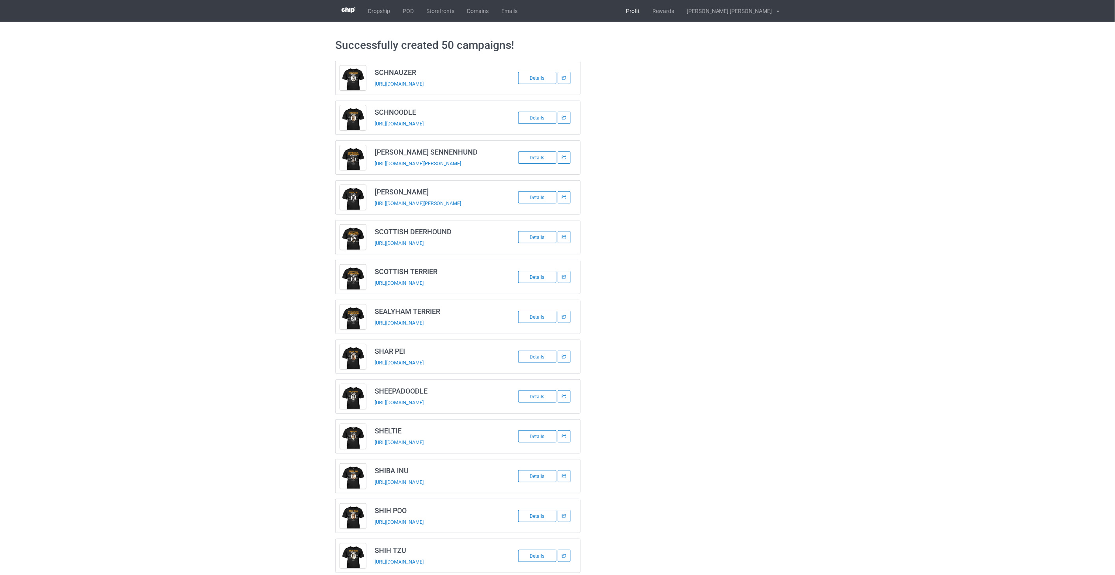
click at [646, 11] on link "Profit" at bounding box center [632, 11] width 26 height 22
